Goal: Check status: Check status

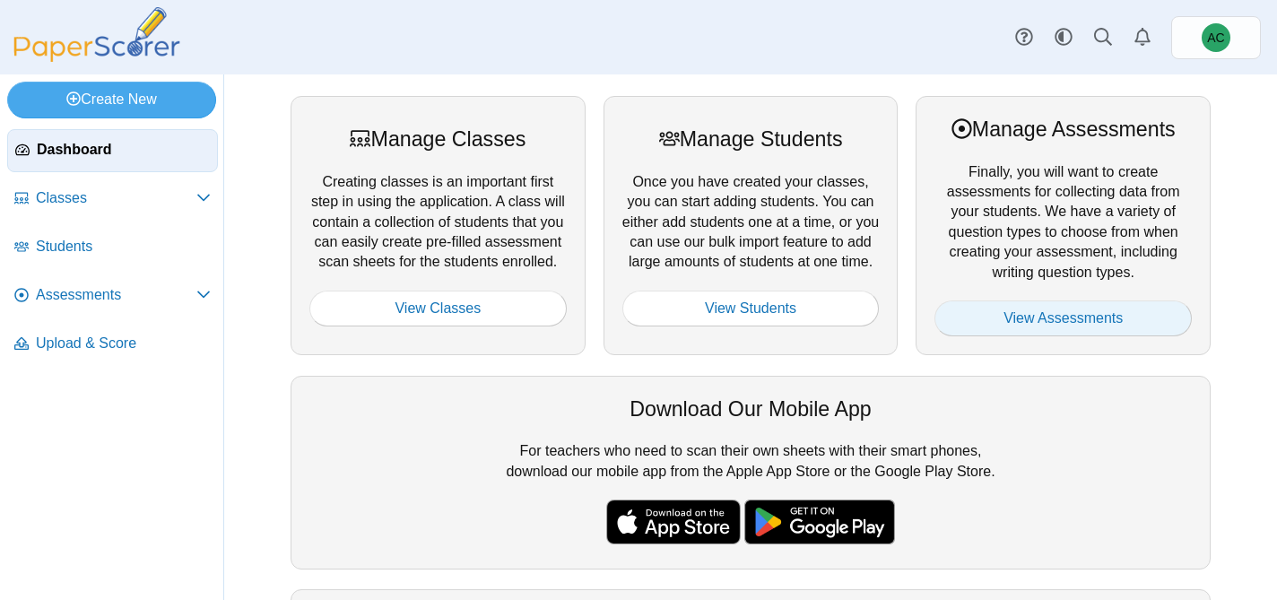
click at [971, 321] on link "View Assessments" at bounding box center [1063, 318] width 257 height 36
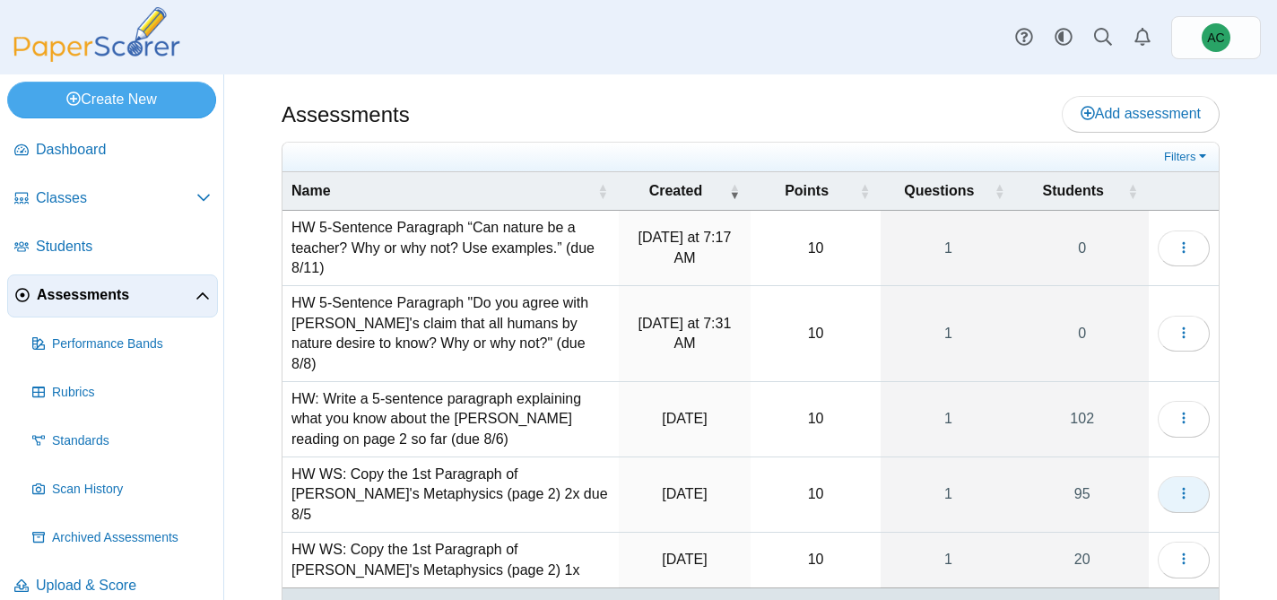
click at [1187, 486] on icon "button" at bounding box center [1184, 493] width 14 height 14
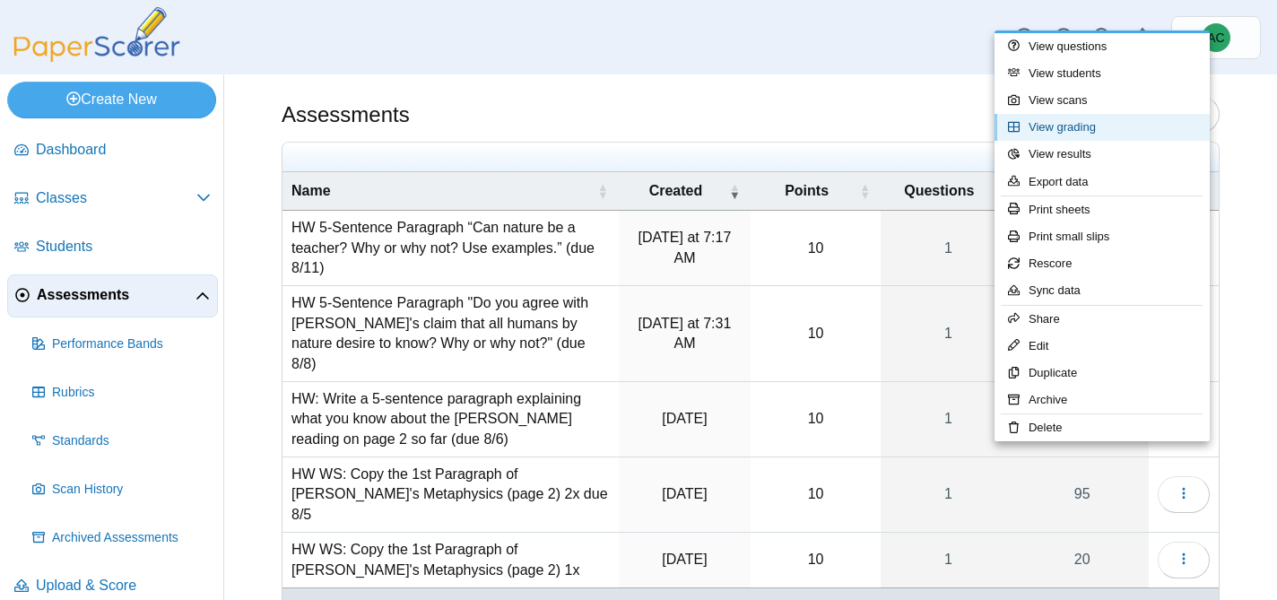
click at [1070, 135] on link "View grading" at bounding box center [1102, 127] width 215 height 27
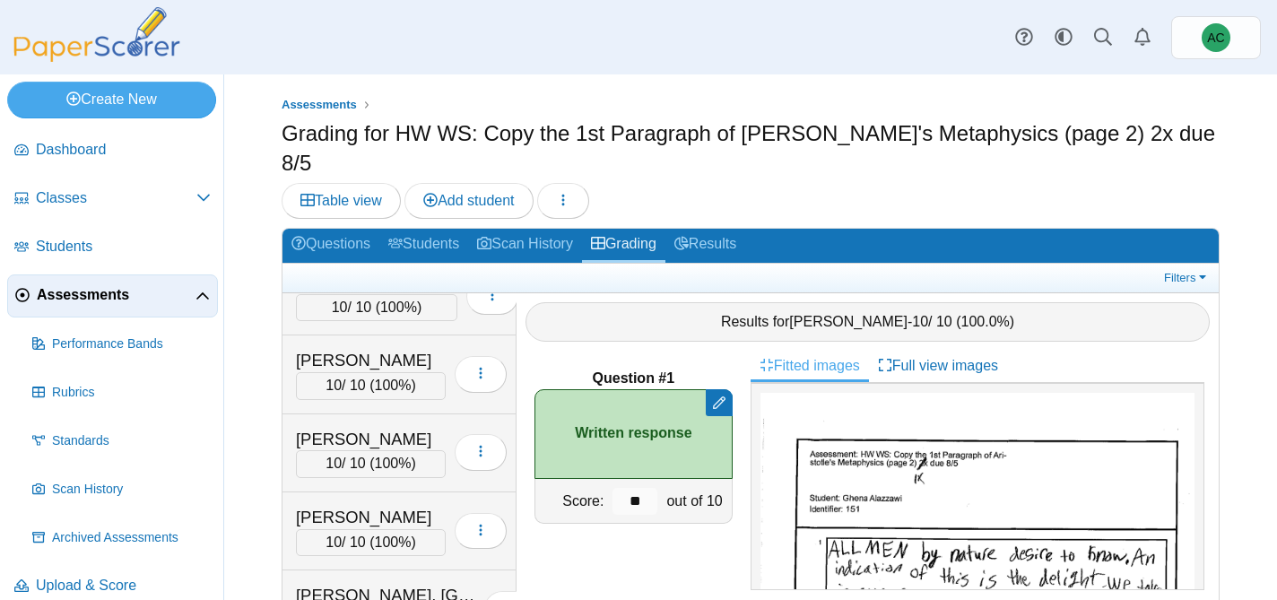
scroll to position [6731, 0]
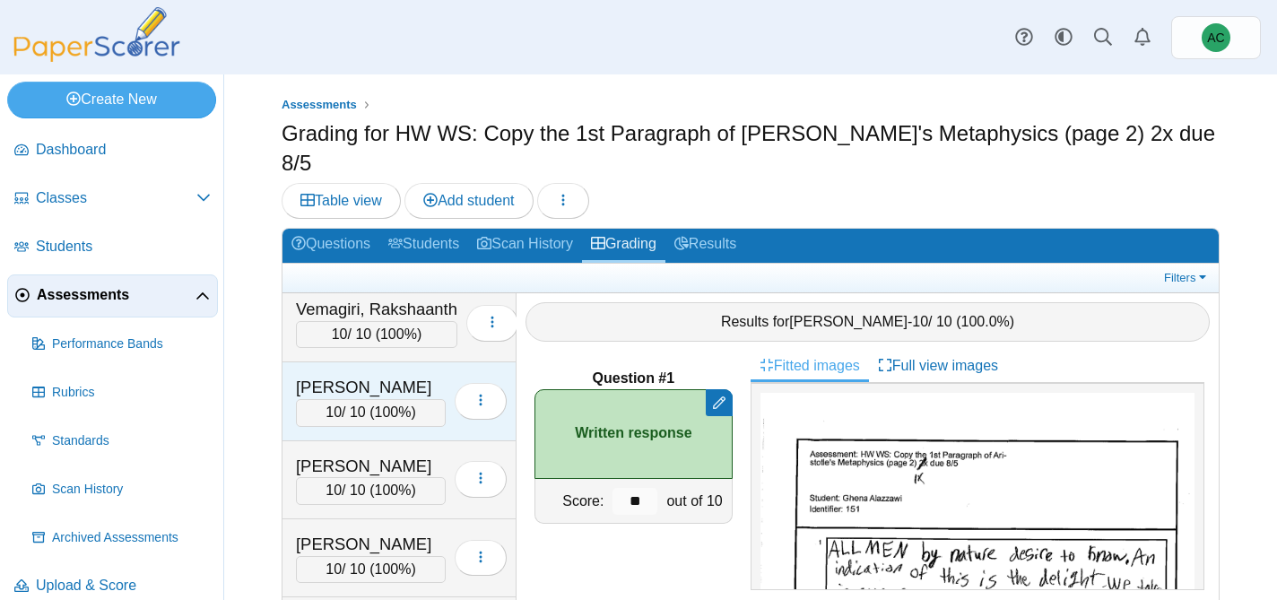
click at [378, 376] on div "Villegas, Lorenzo" at bounding box center [371, 387] width 150 height 23
